Goal: Information Seeking & Learning: Learn about a topic

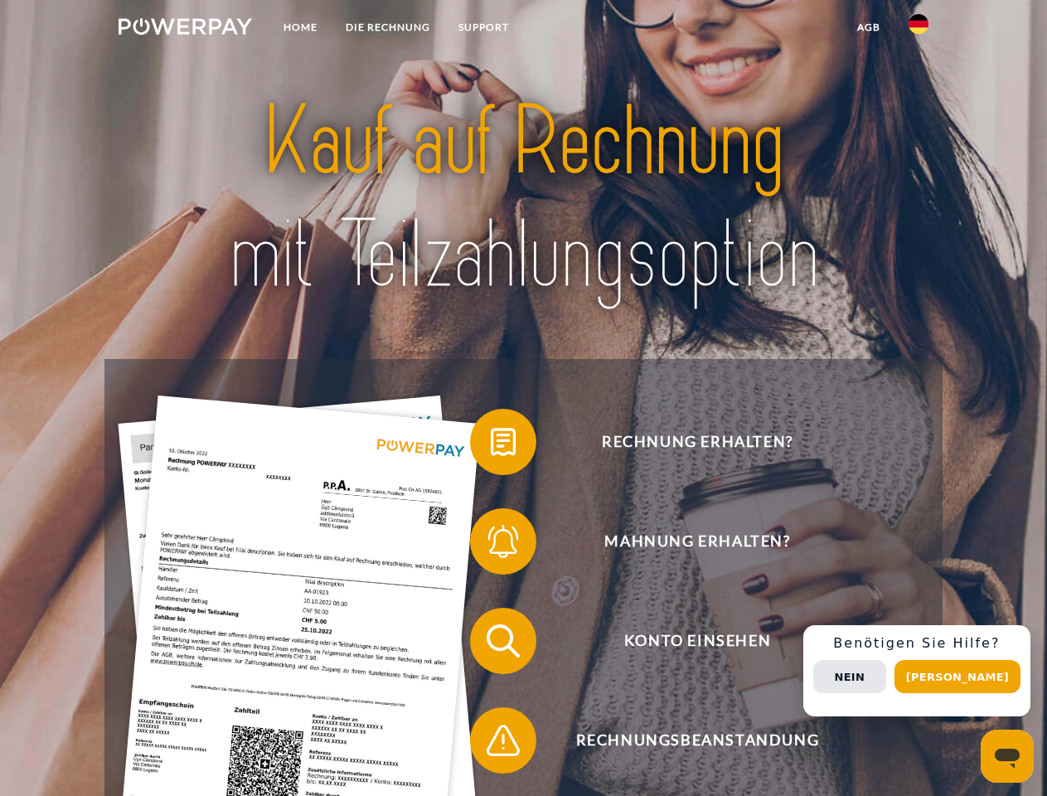
click at [185, 29] on img at bounding box center [185, 26] width 133 height 17
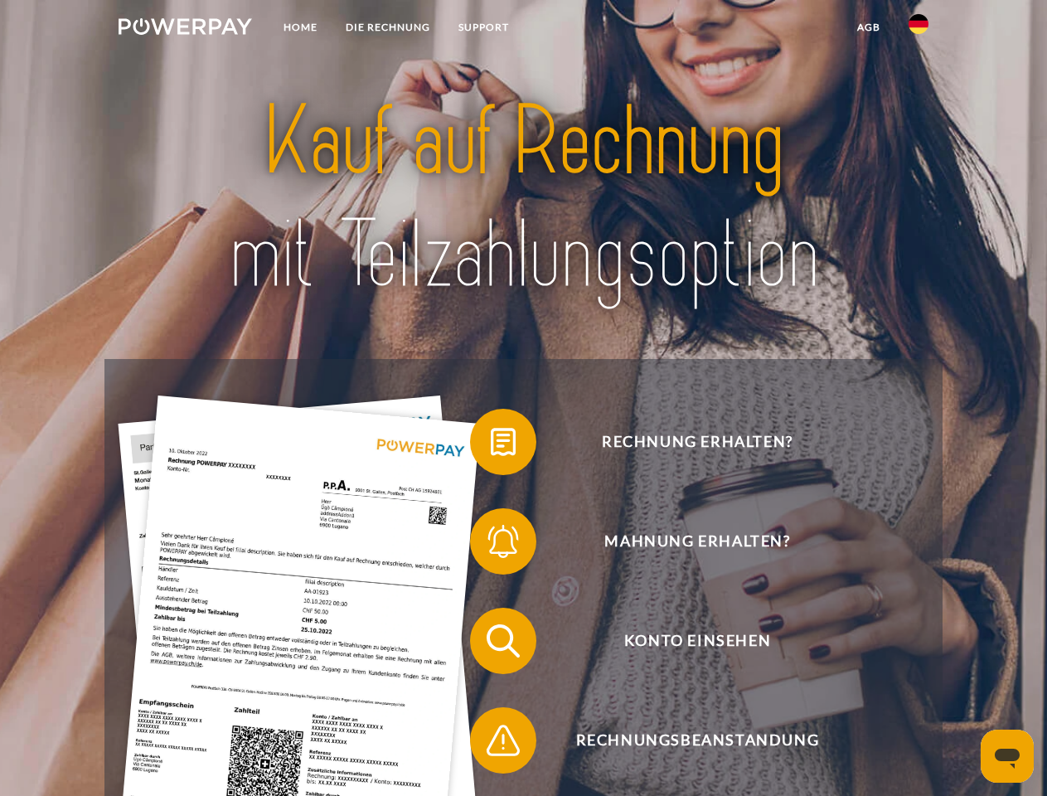
click at [918, 29] on img at bounding box center [918, 24] width 20 height 20
click at [868, 27] on link "agb" at bounding box center [868, 27] width 51 height 30
click at [491, 445] on span at bounding box center [478, 441] width 83 height 83
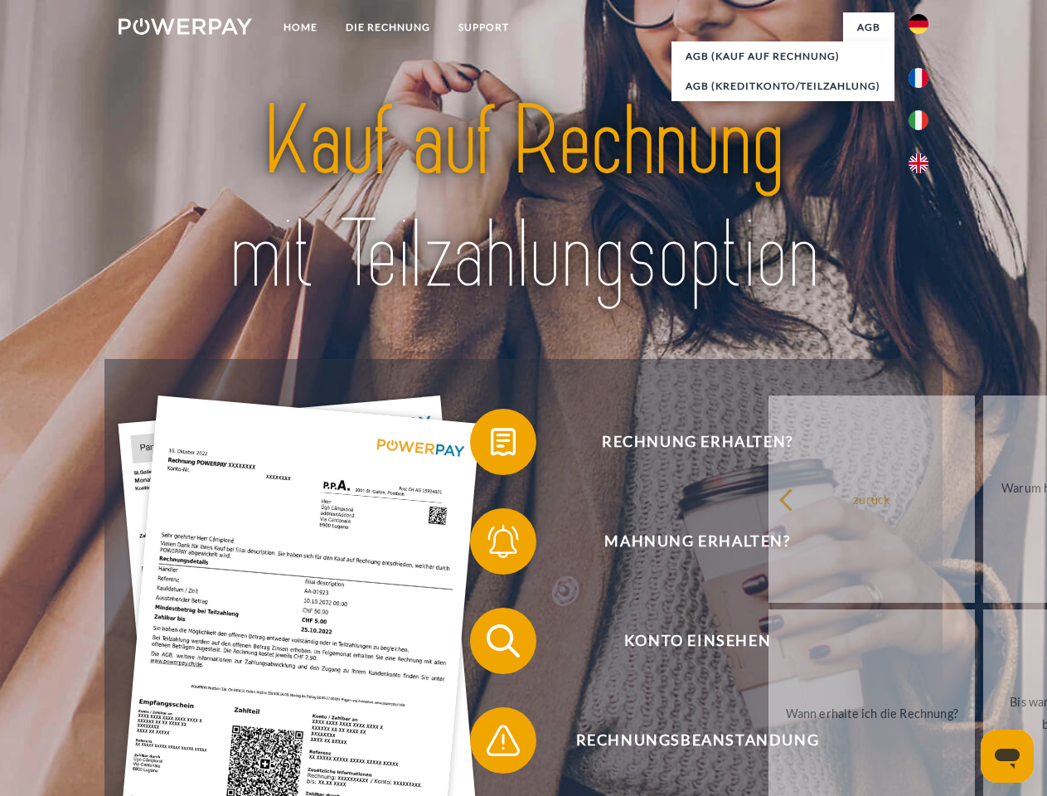
click at [491, 545] on span at bounding box center [478, 541] width 83 height 83
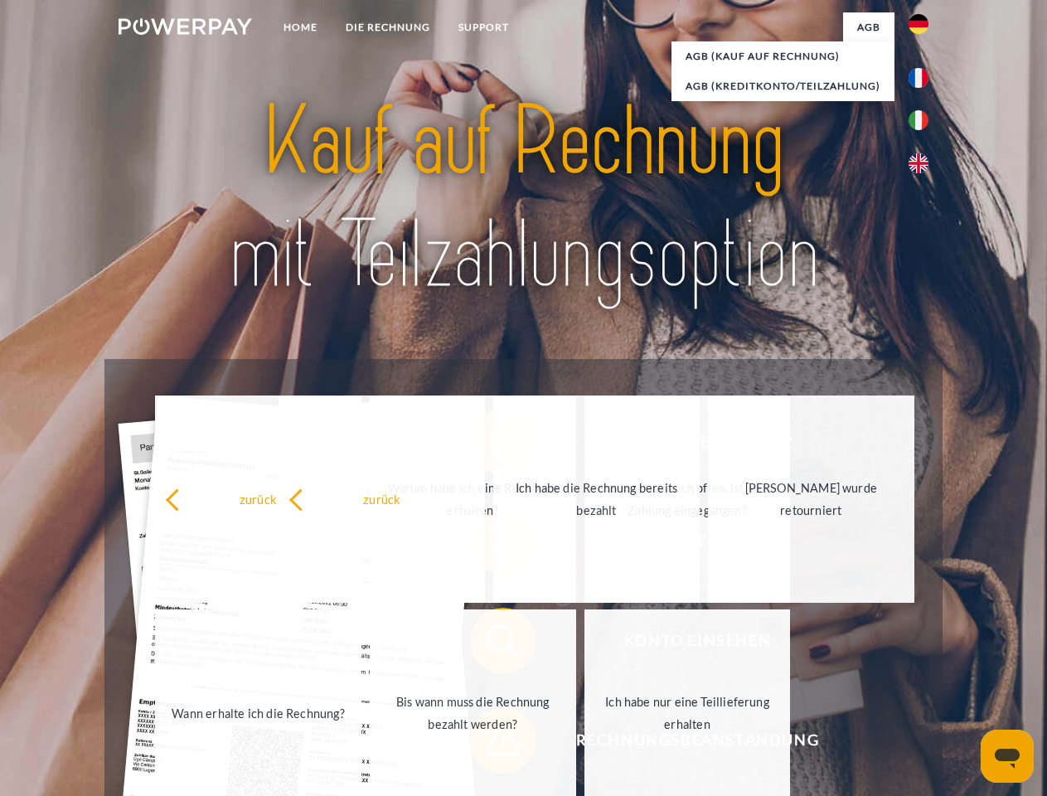
click at [584, 743] on link "Ich habe nur eine Teillieferung erhalten" at bounding box center [687, 712] width 206 height 207
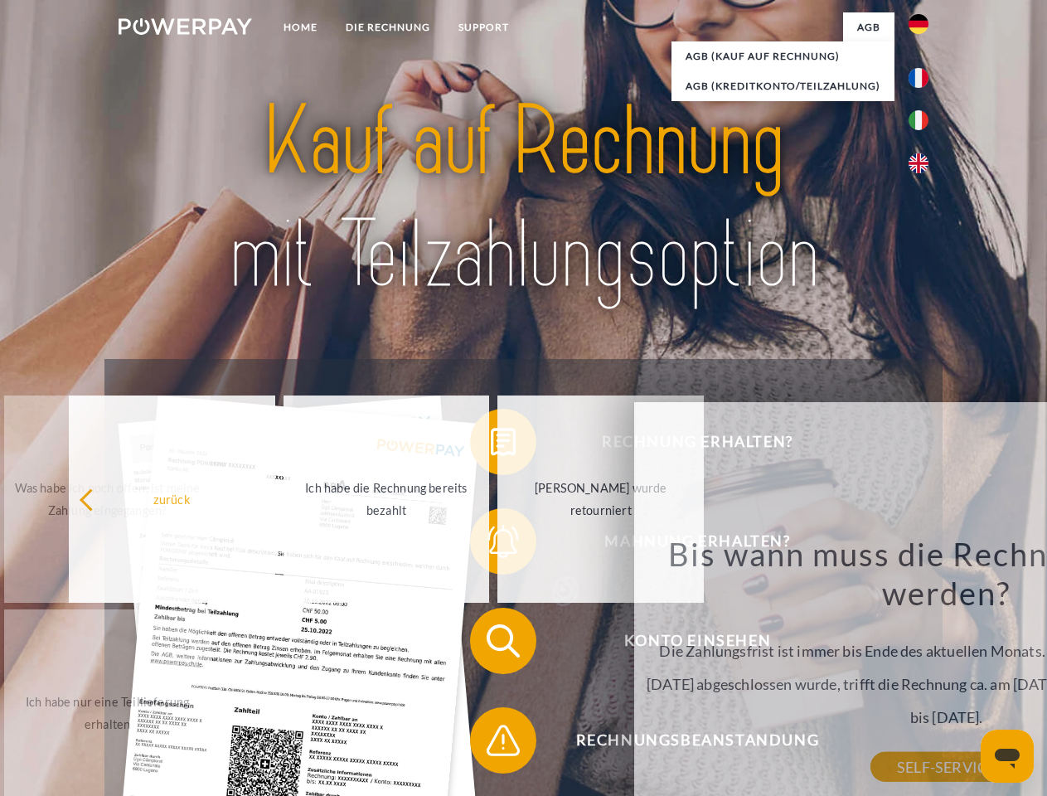
click at [923, 671] on div "Rechnung erhalten? Mahnung erhalten? Konto einsehen" at bounding box center [522, 690] width 837 height 663
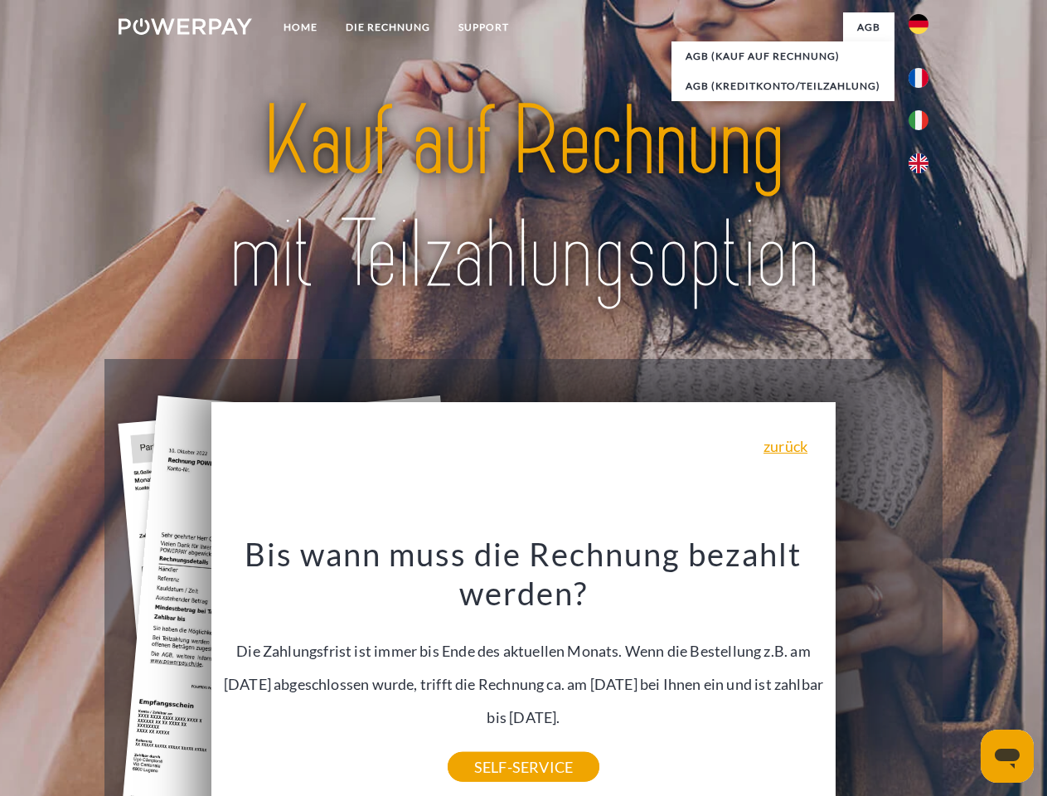
click at [882, 674] on span "Konto einsehen" at bounding box center [697, 641] width 406 height 66
click at [963, 676] on header "Home DIE RECHNUNG SUPPORT" at bounding box center [523, 572] width 1047 height 1145
